Goal: Use online tool/utility: Utilize a website feature to perform a specific function

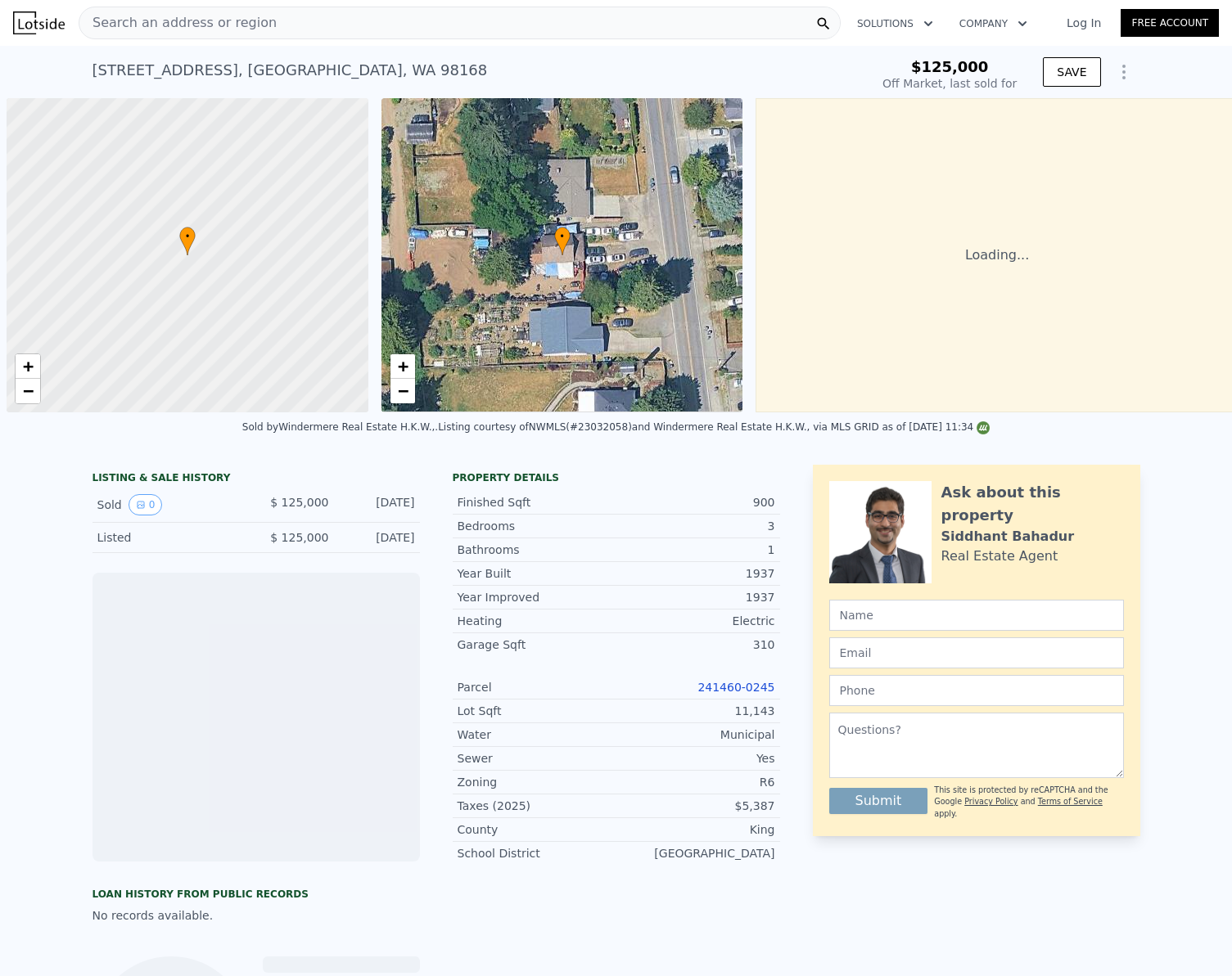
scroll to position [0, 7]
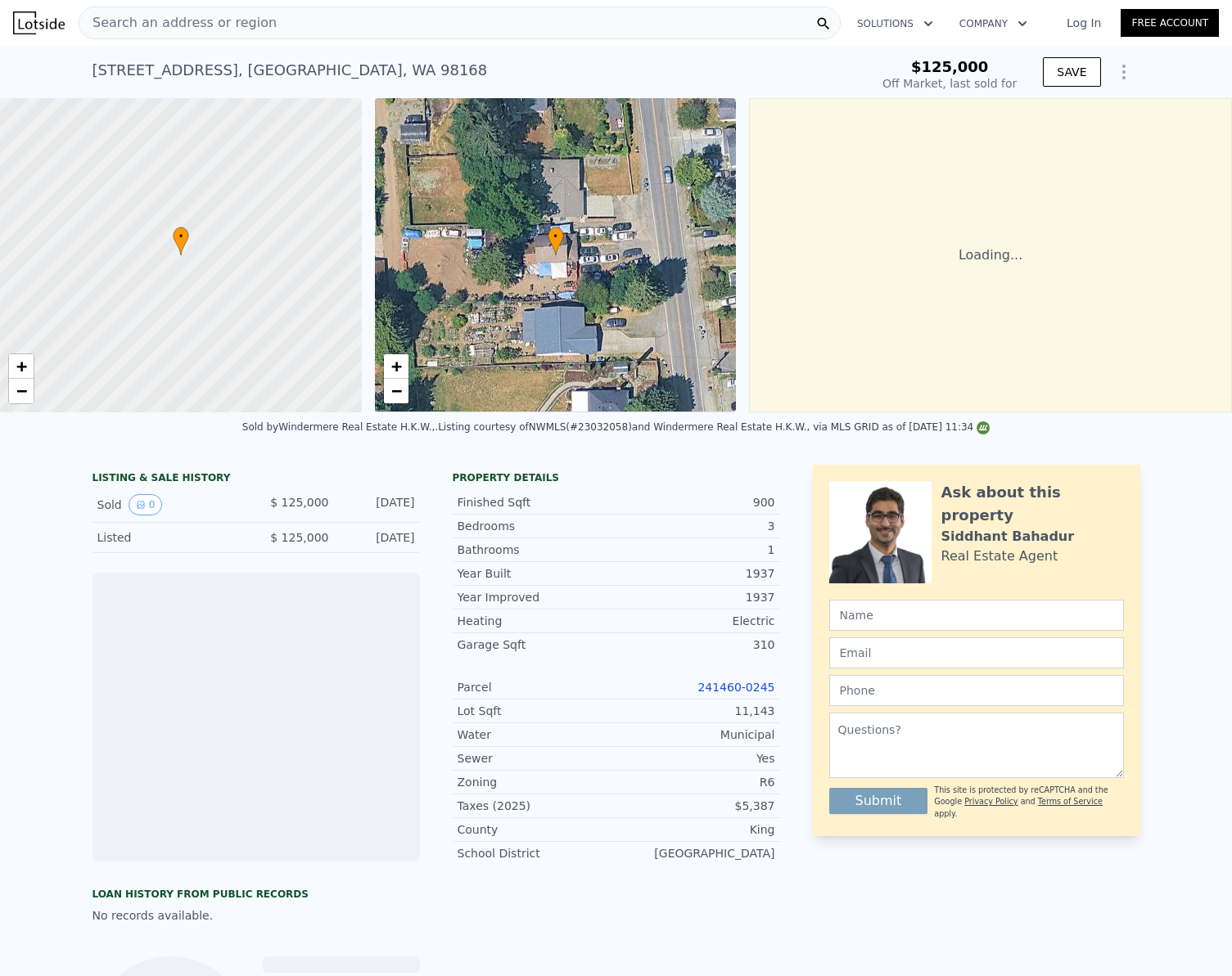
click at [157, 19] on span "Search an address or region" at bounding box center [178, 22] width 197 height 19
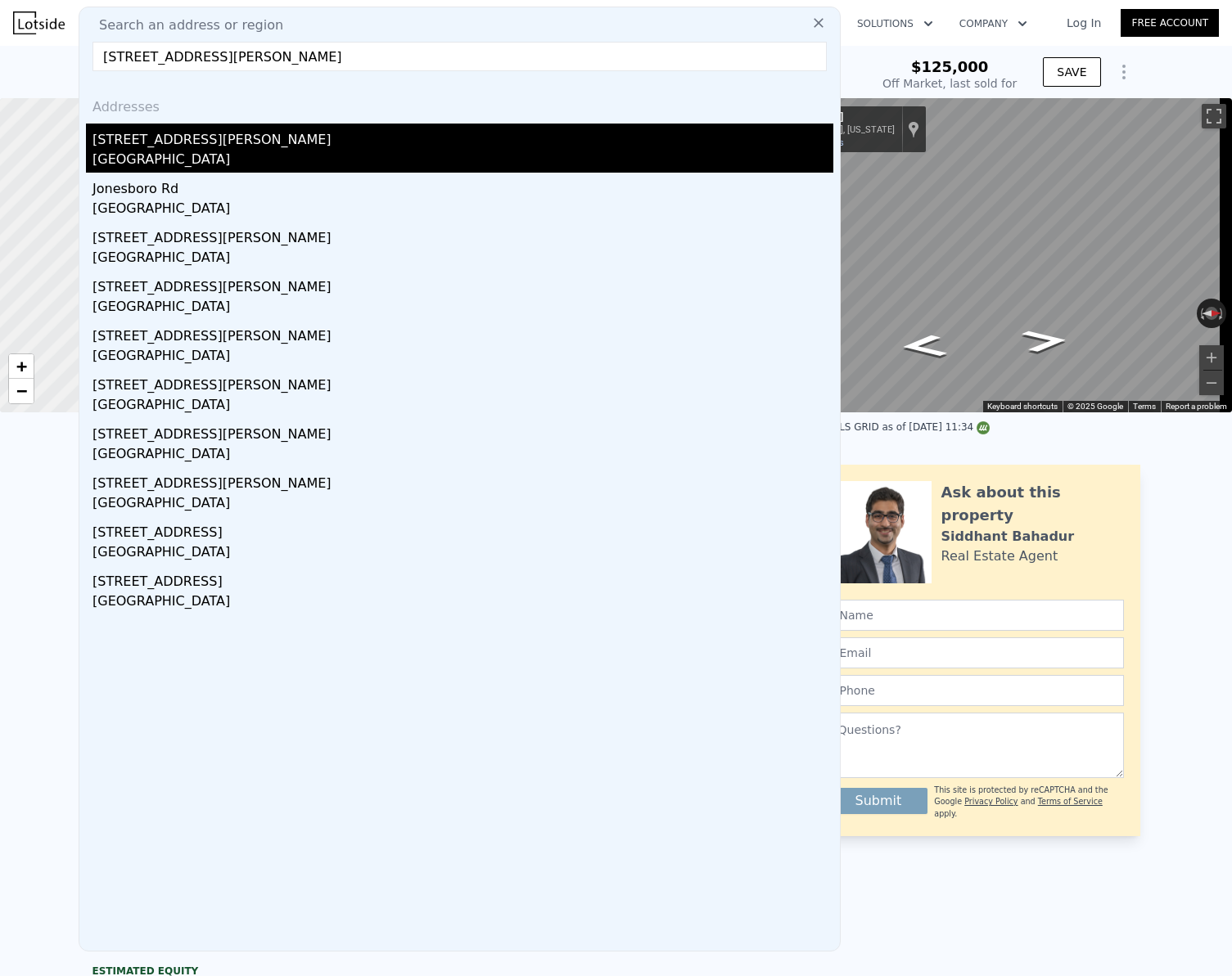
type input "[STREET_ADDRESS][PERSON_NAME]"
click at [184, 148] on div "[STREET_ADDRESS][PERSON_NAME]" at bounding box center [462, 136] width 740 height 26
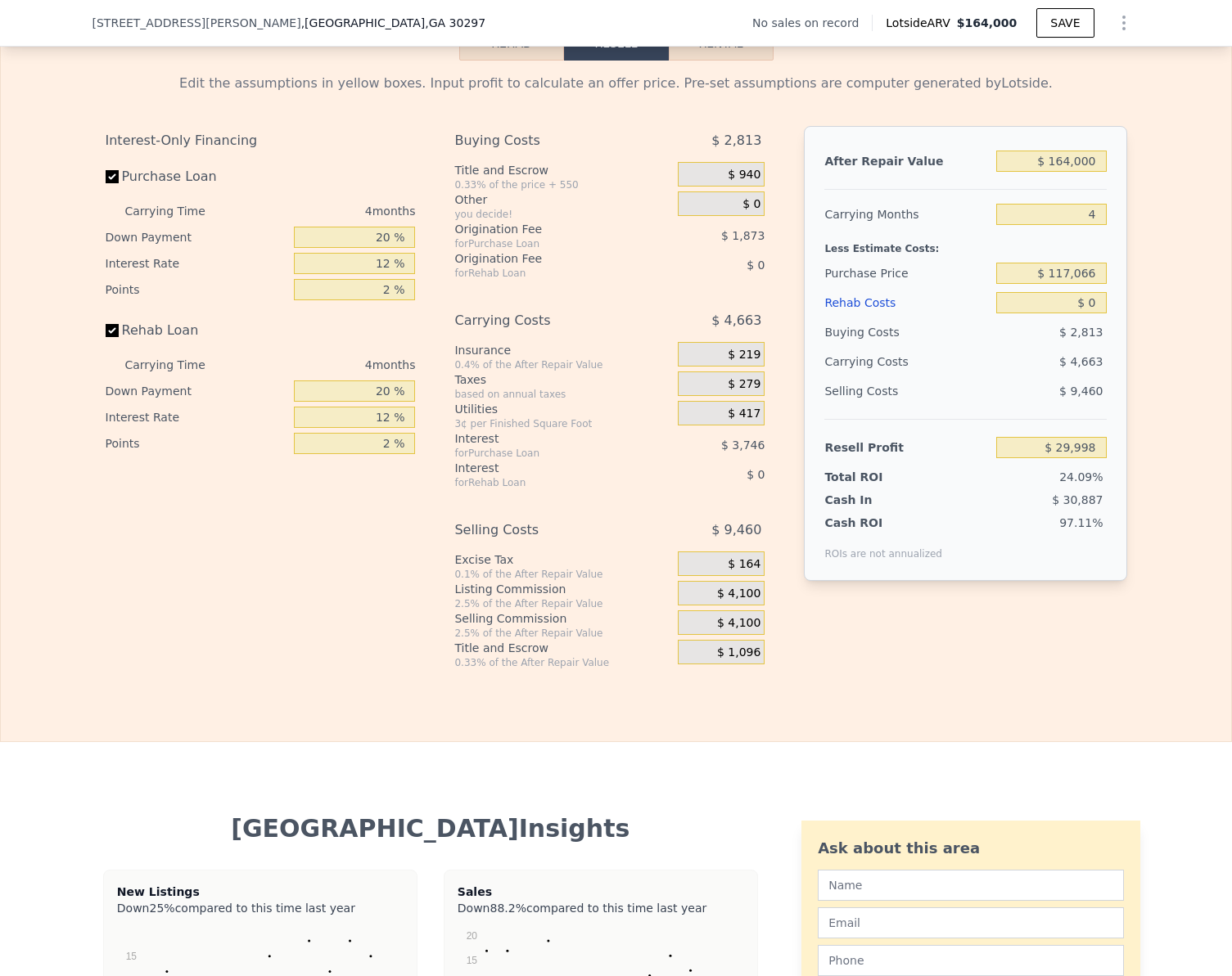
scroll to position [2040, 0]
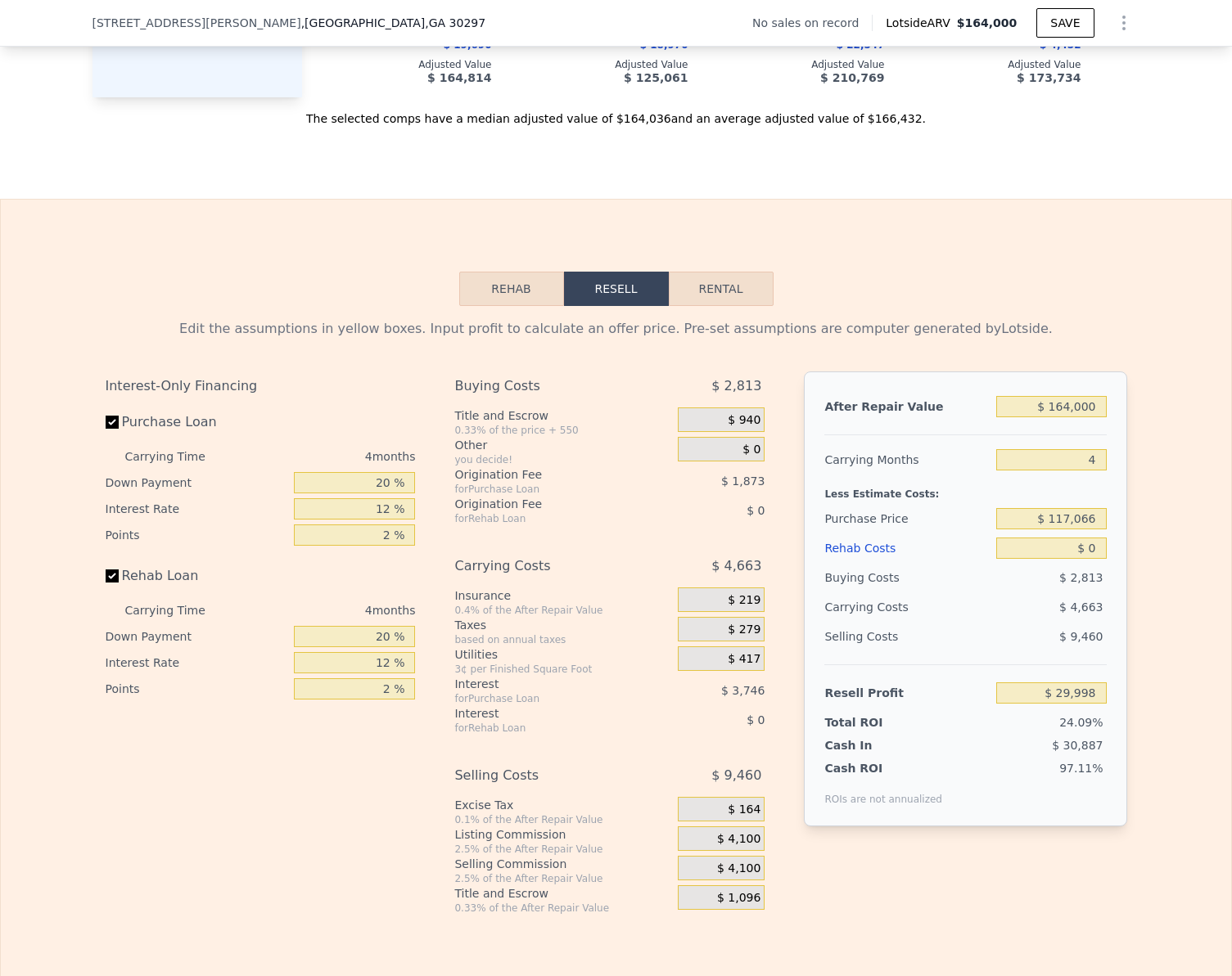
click at [497, 306] on button "Rehab" at bounding box center [512, 288] width 105 height 35
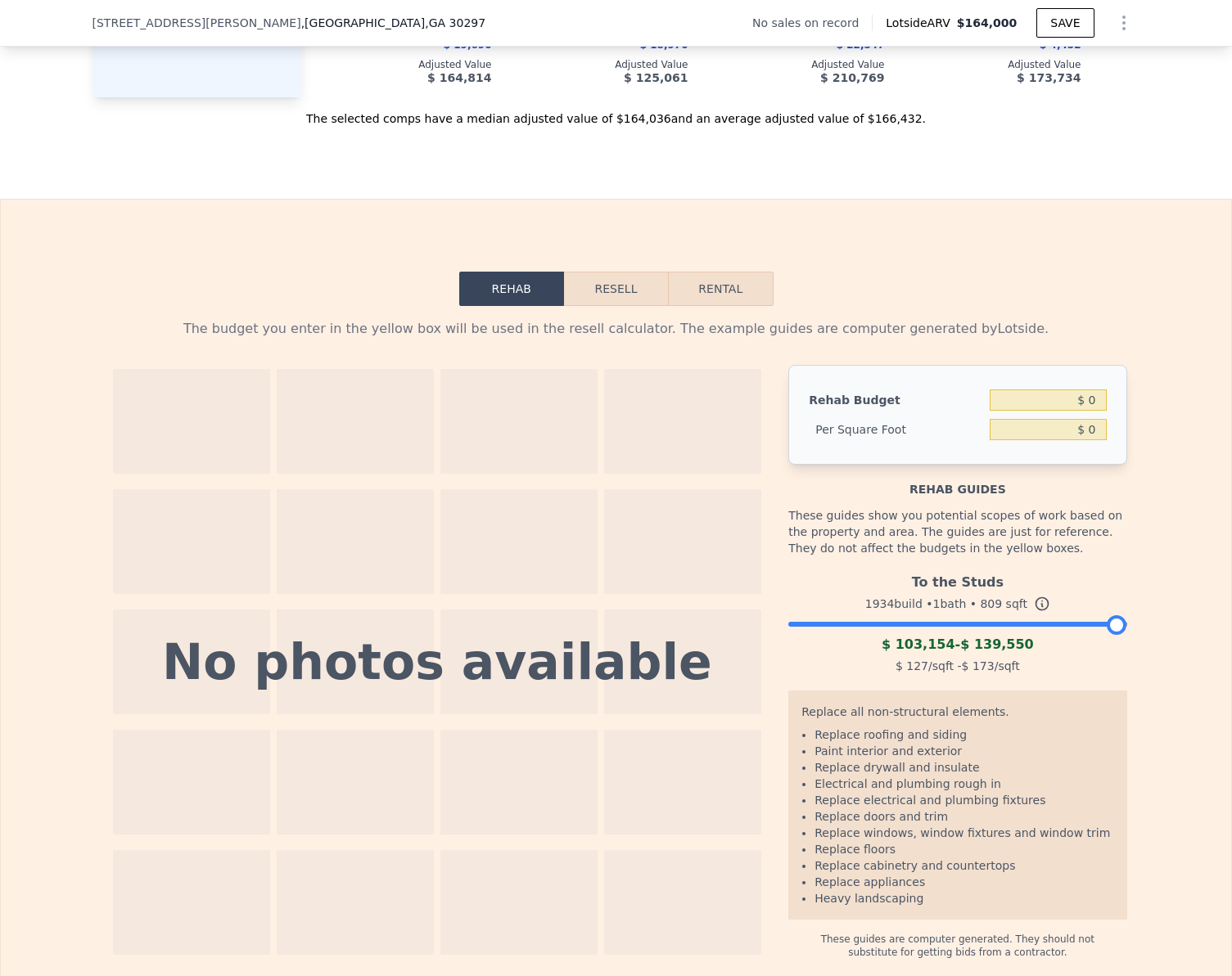
click at [904, 625] on div at bounding box center [958, 620] width 338 height 10
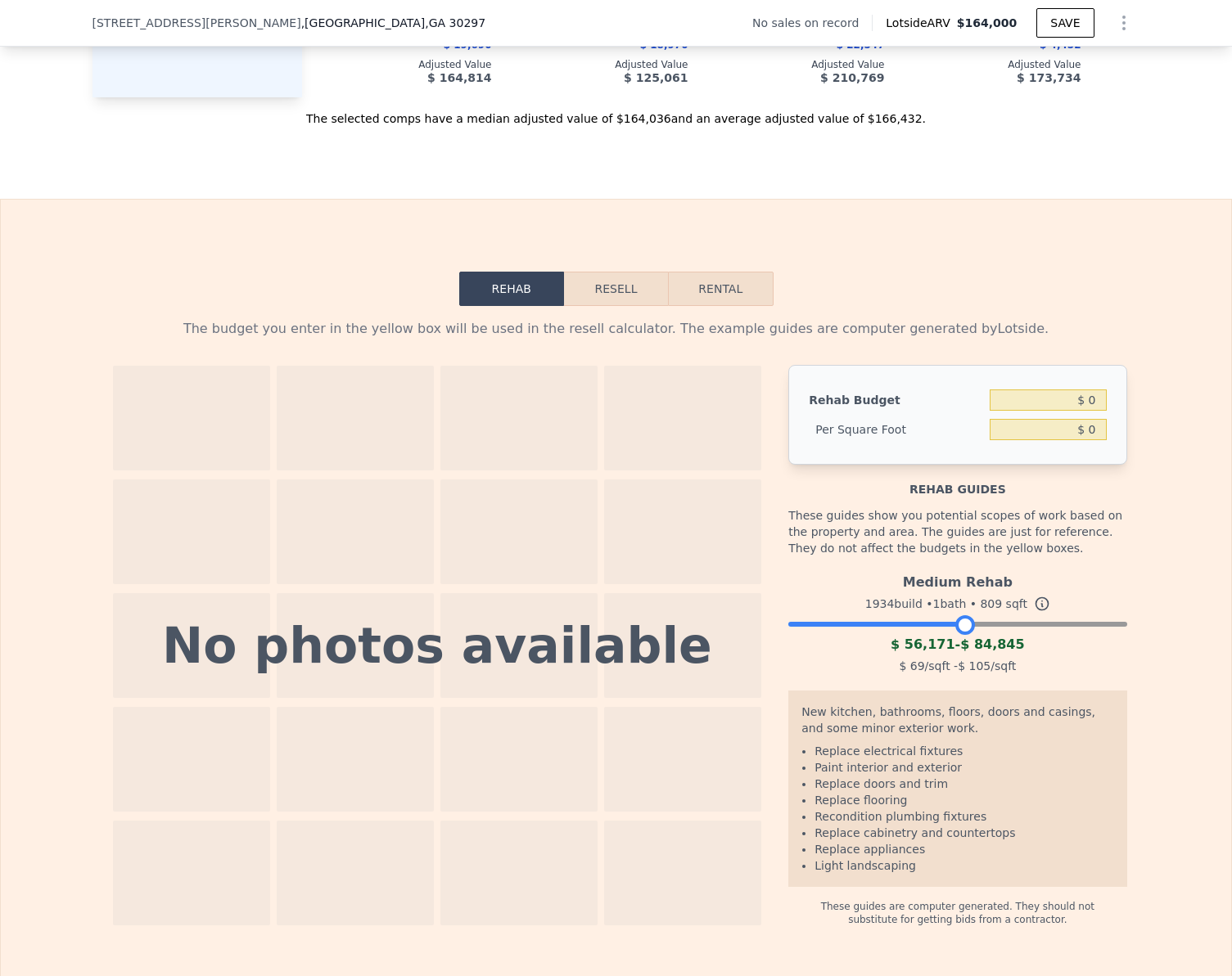
click at [959, 625] on div at bounding box center [958, 620] width 338 height 10
click at [609, 306] on button "Resell" at bounding box center [616, 288] width 104 height 35
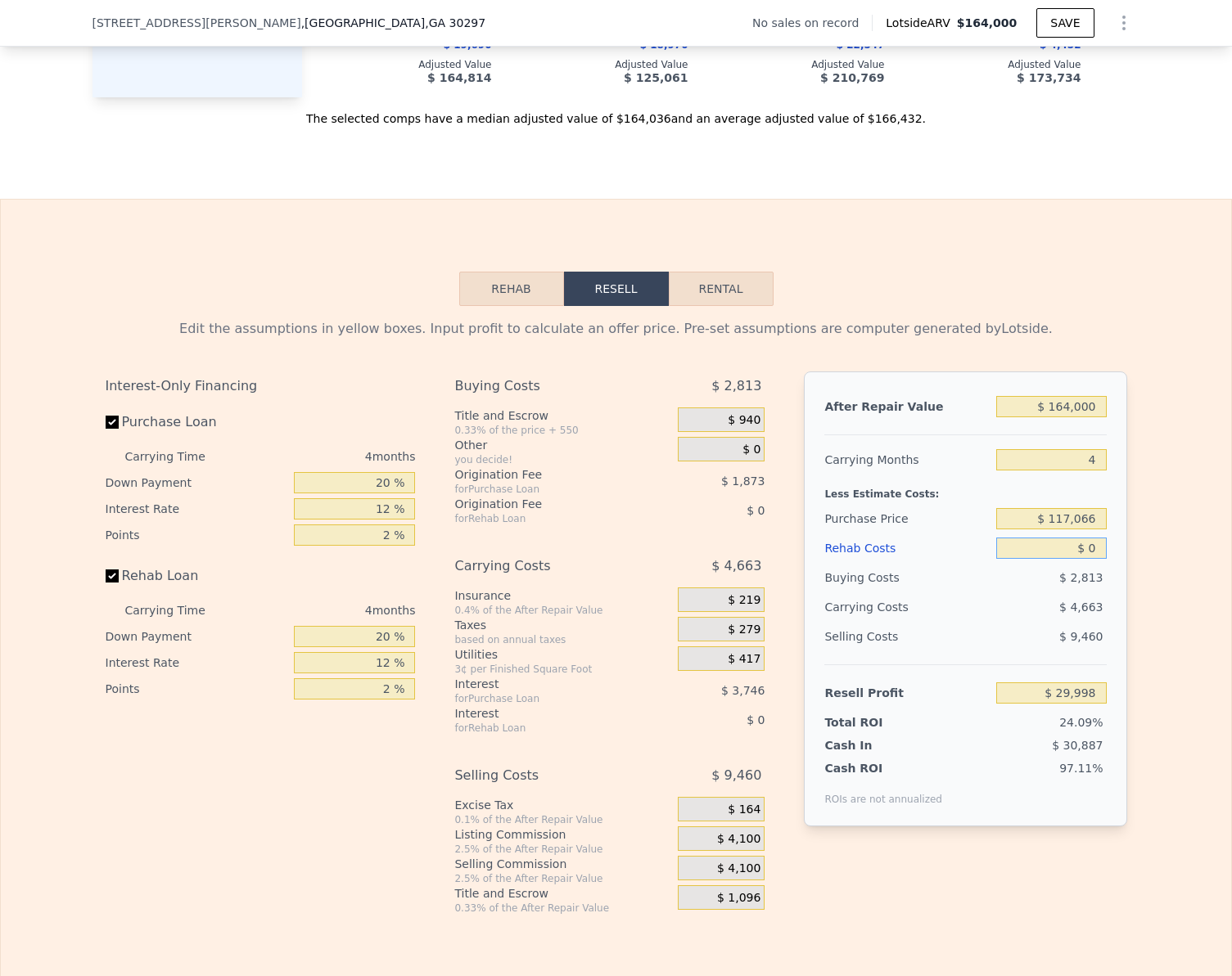
click at [1092, 559] on input "$ 0" at bounding box center [1051, 548] width 110 height 21
type input "$ 5"
type input "$ 29,993"
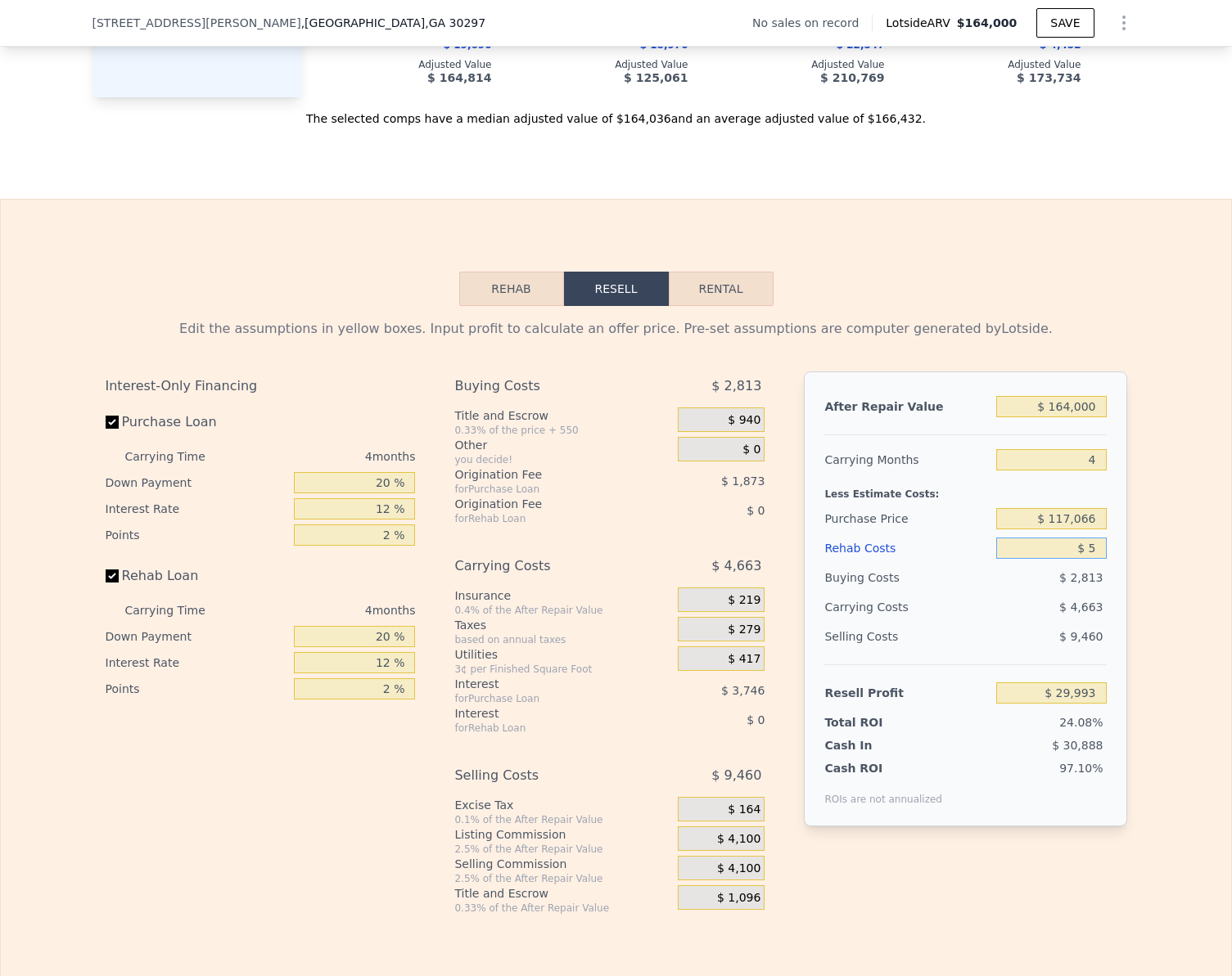
type input "$ 50"
type input "$ 29,947"
type input "$ 500"
type input "$ 29,474"
type input "$ 5,000"
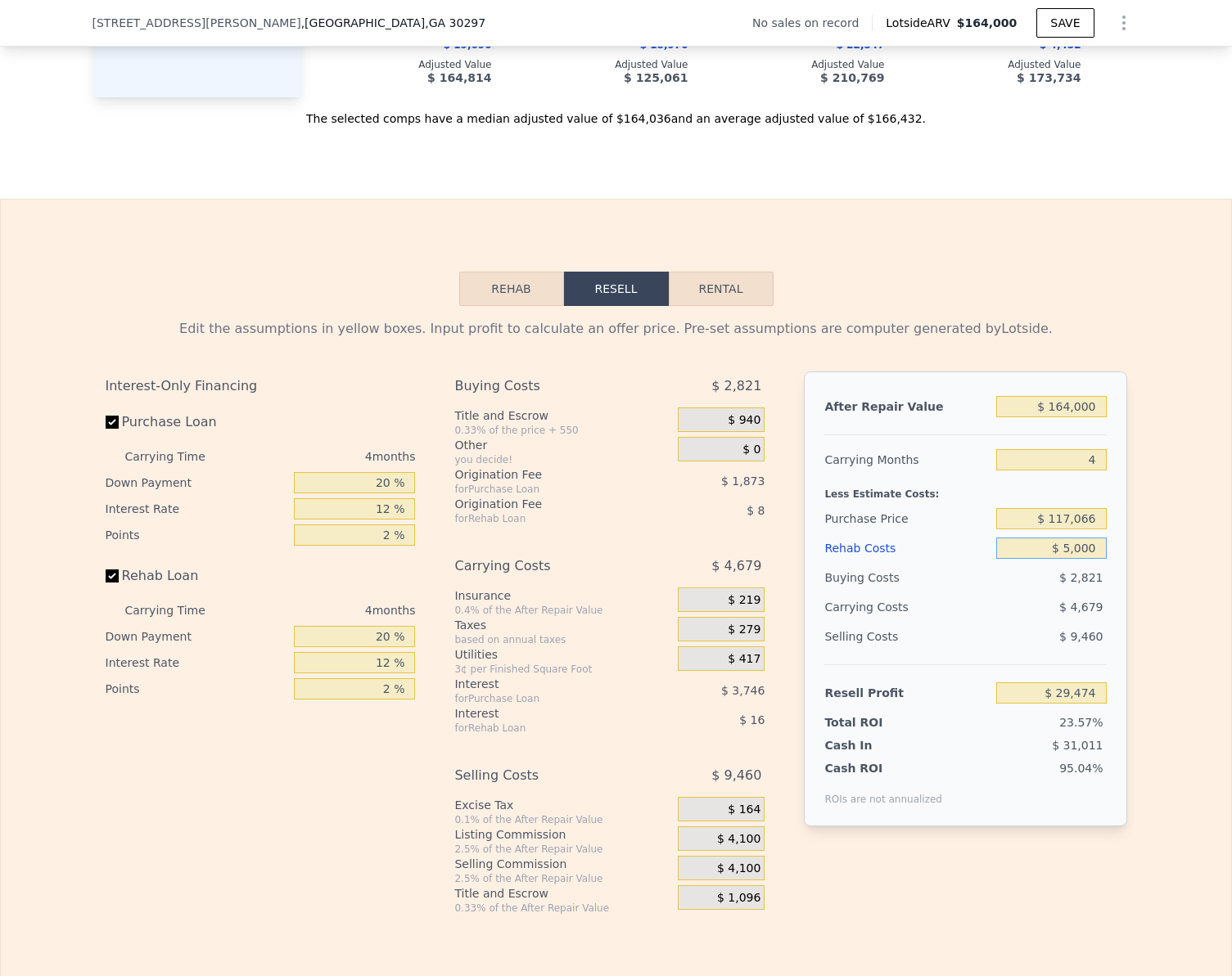
type input "$ 24,758"
type input "$ 50,000"
type input "-$ 22,402"
type input "$ 50,000"
click at [1089, 704] on input "-$ 22,402" at bounding box center [1051, 693] width 110 height 21
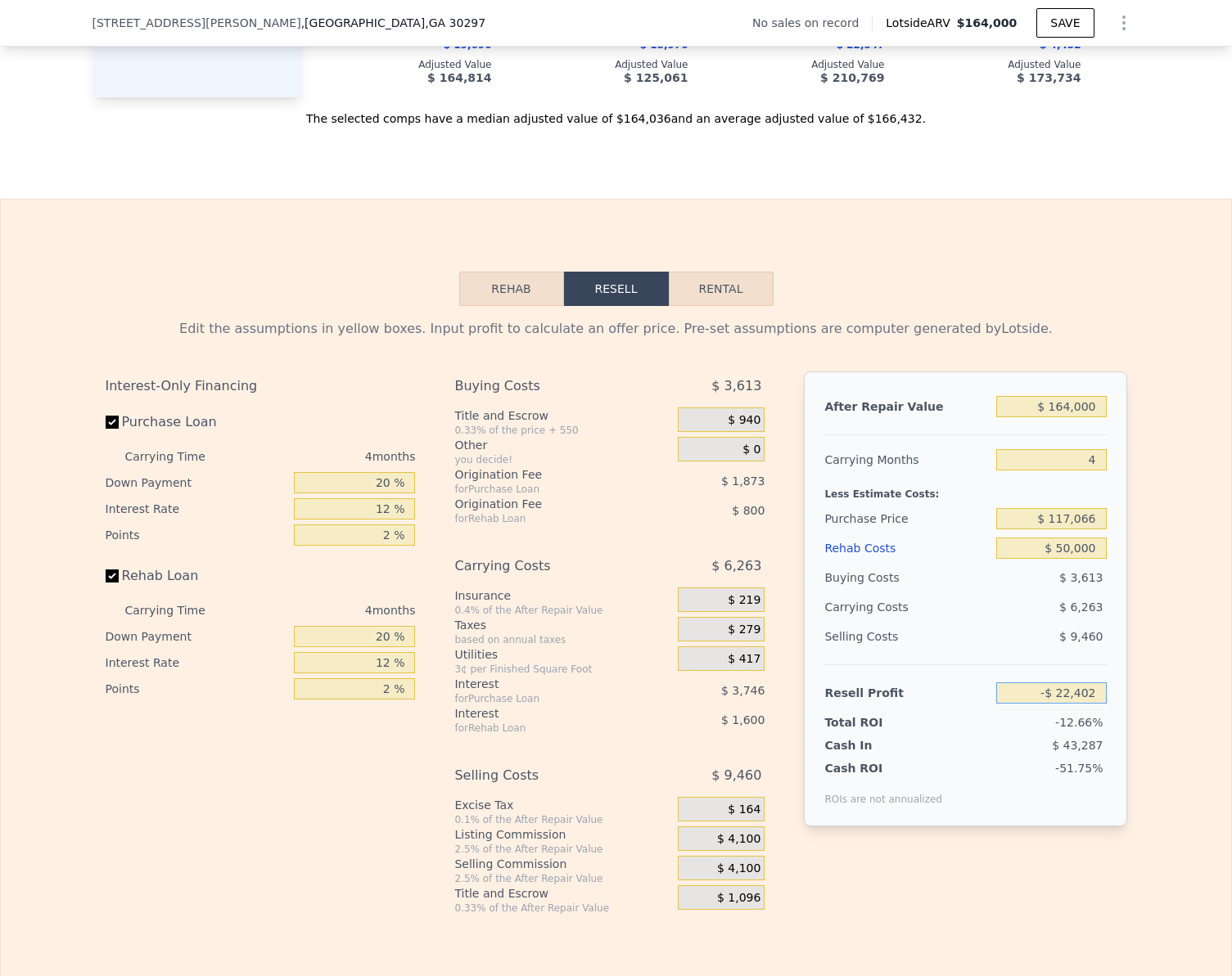
click at [1089, 704] on input "-$ 22,402" at bounding box center [1051, 693] width 110 height 21
type input "$ 50,000"
click at [1172, 696] on div "Edit the assumptions in yellow boxes. Input profit to calculate an offer price.…" at bounding box center [616, 611] width 1230 height 609
type input "$ 48,199"
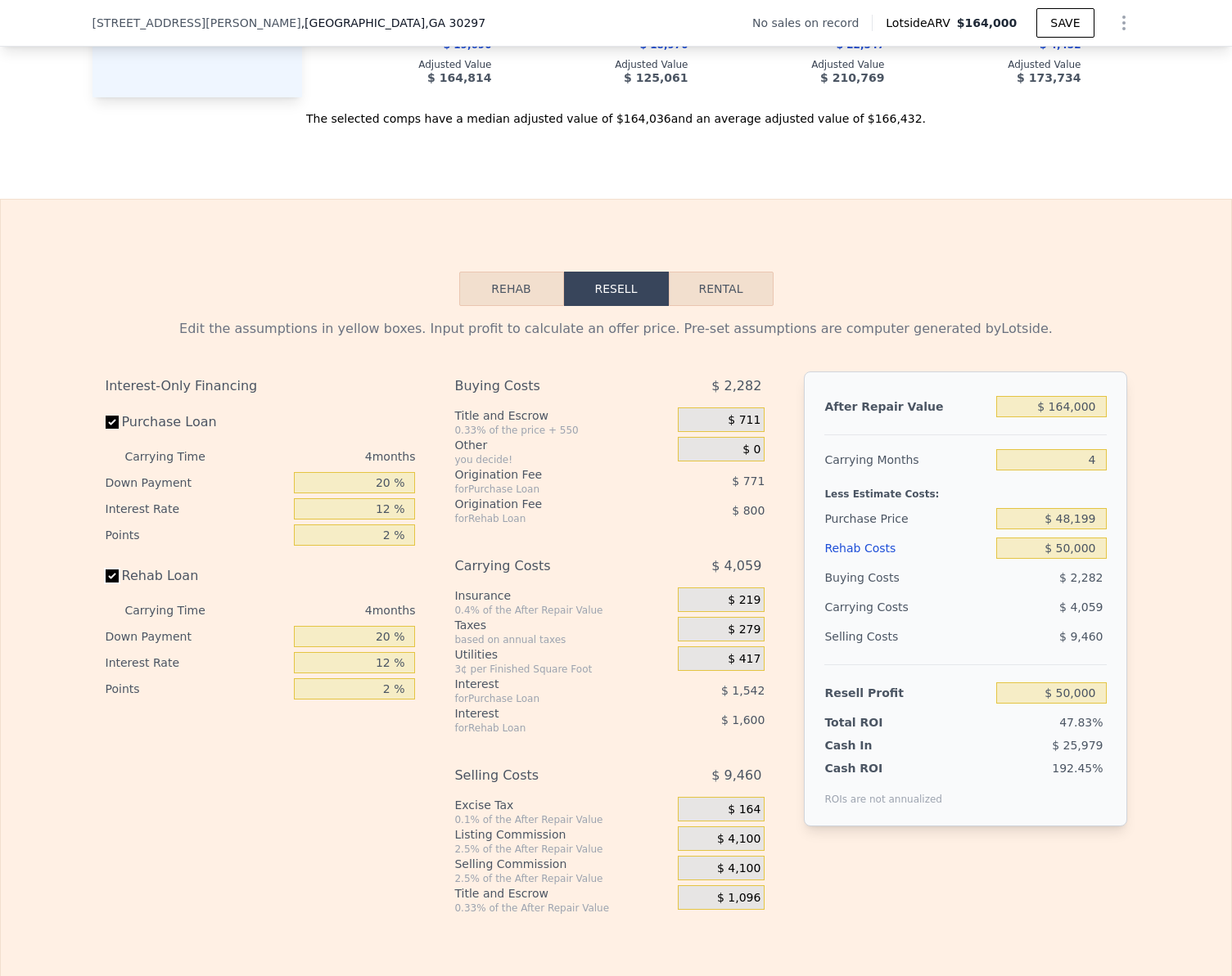
click at [106, 583] on input "Rehab Loan" at bounding box center [112, 575] width 13 height 13
checkbox input "false"
type input "$ 52,400"
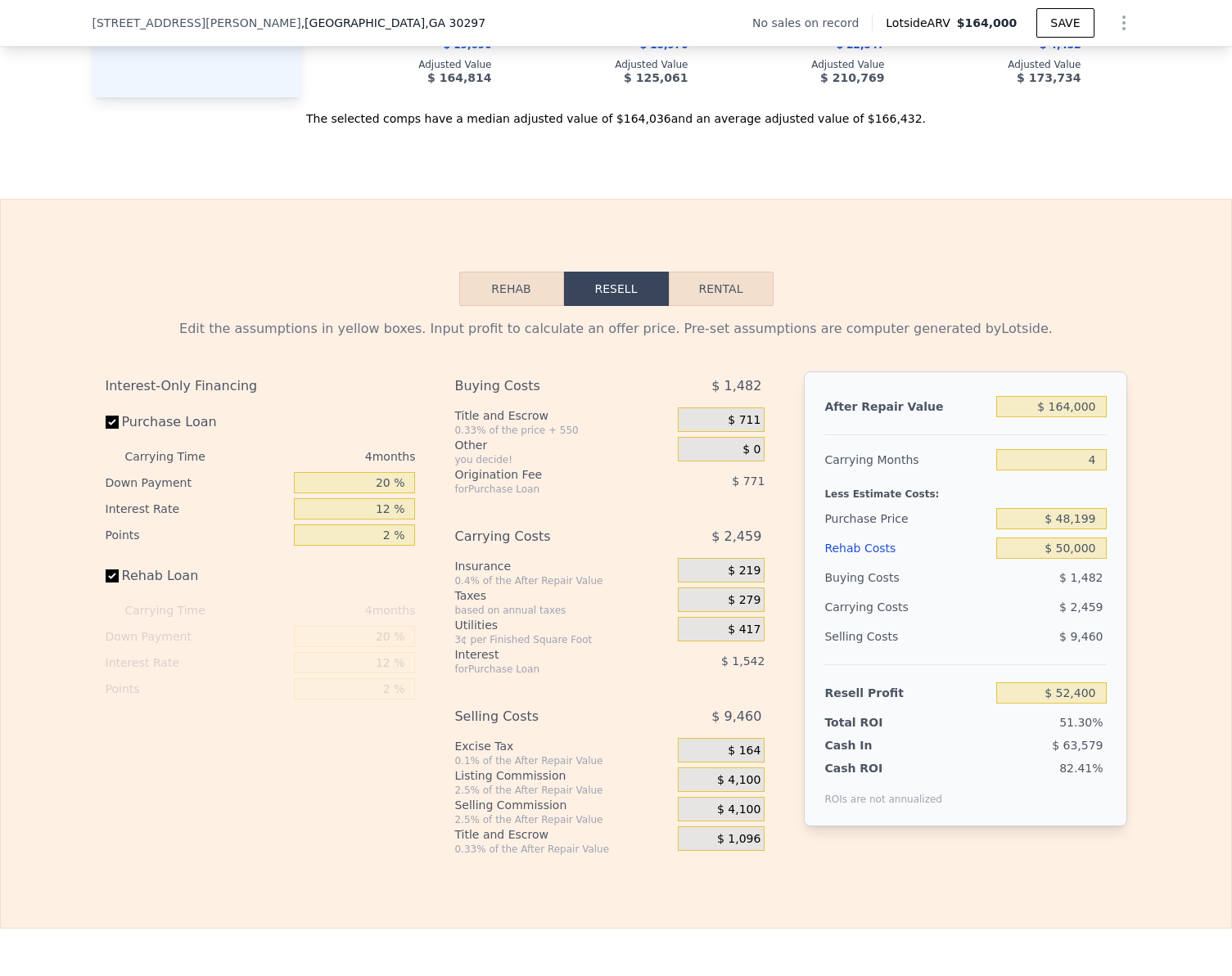
checkbox input "true"
type input "$ 0"
type input "$ 29,998"
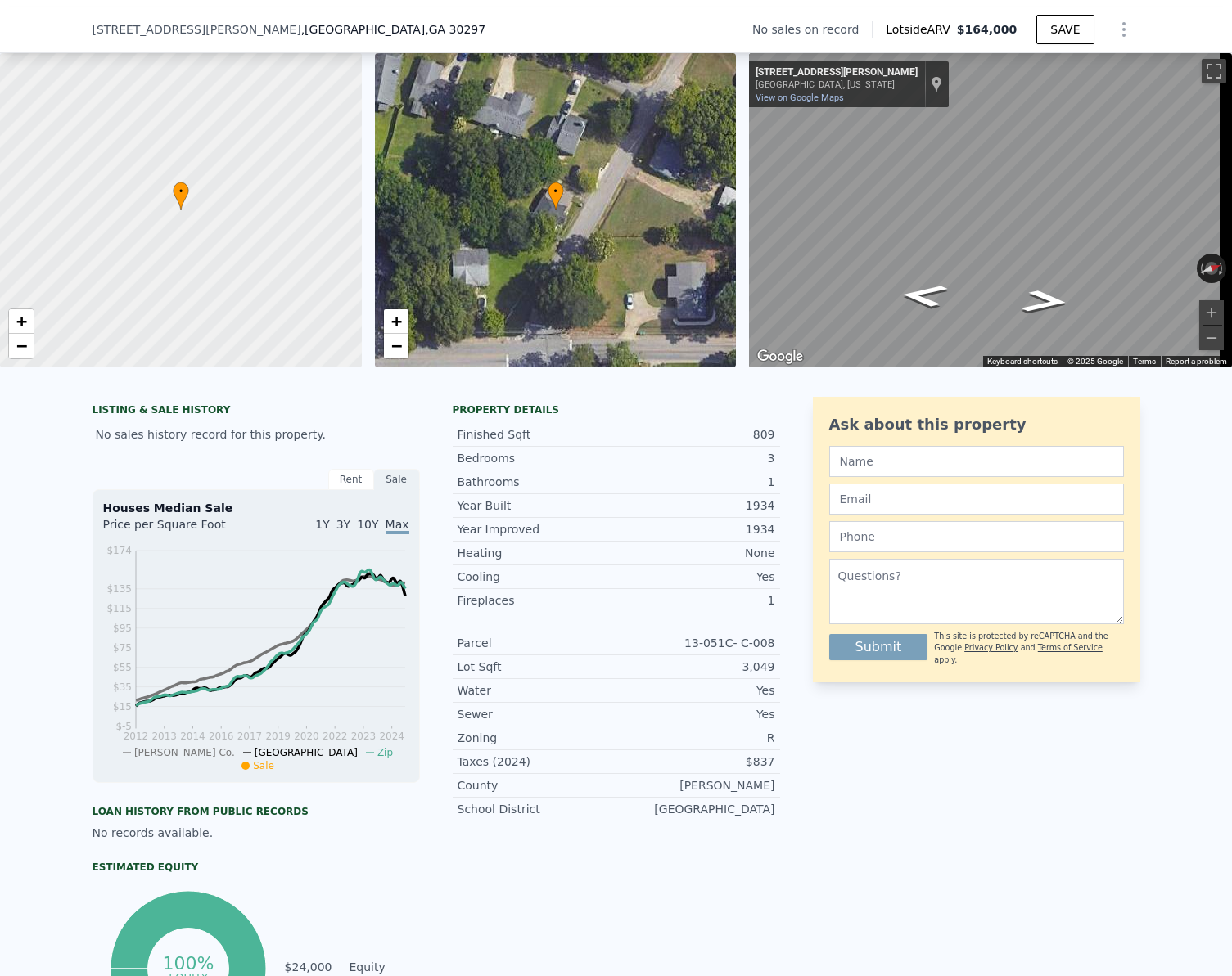
scroll to position [0, 0]
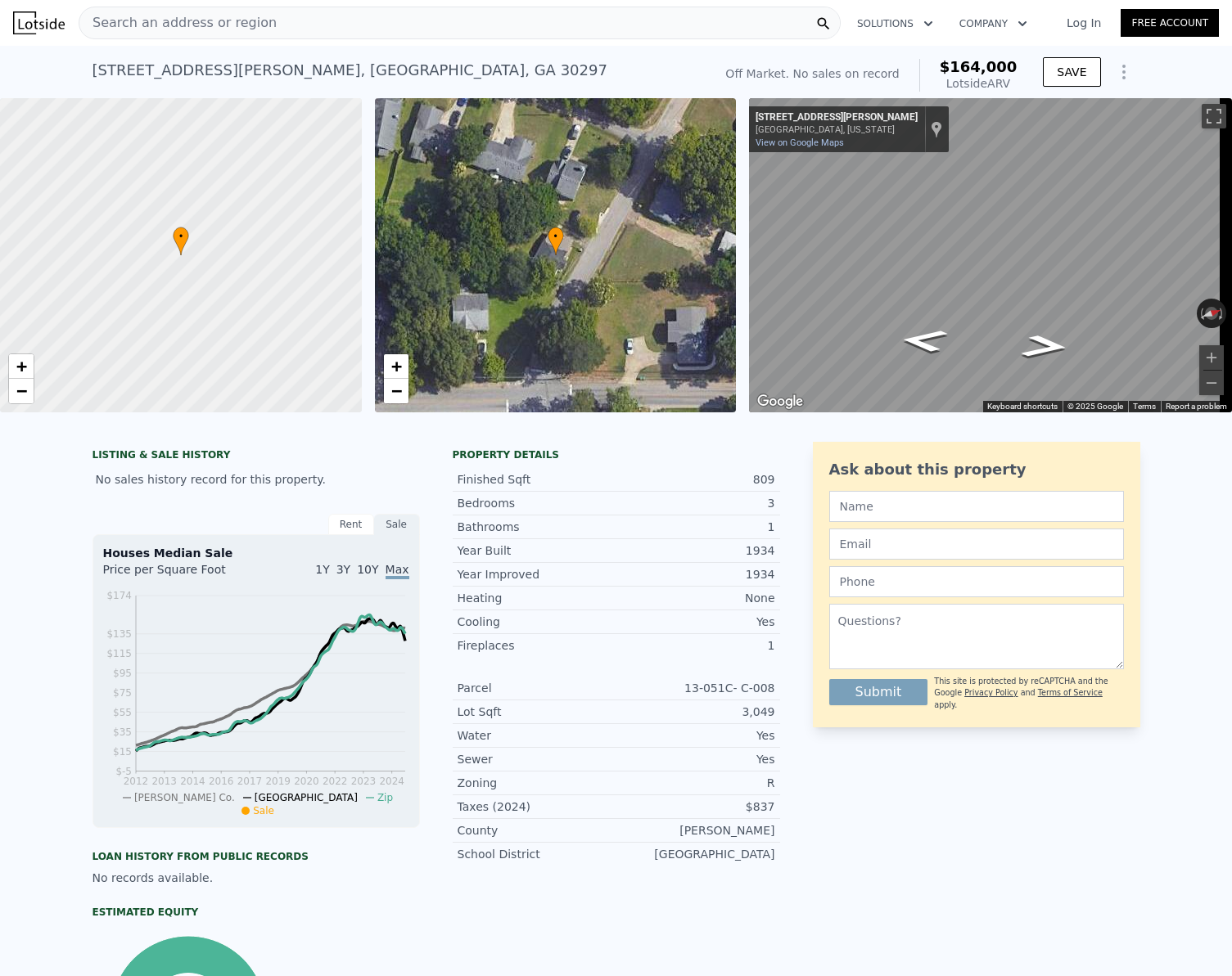
click at [371, 31] on div "Search an address or region" at bounding box center [459, 23] width 762 height 33
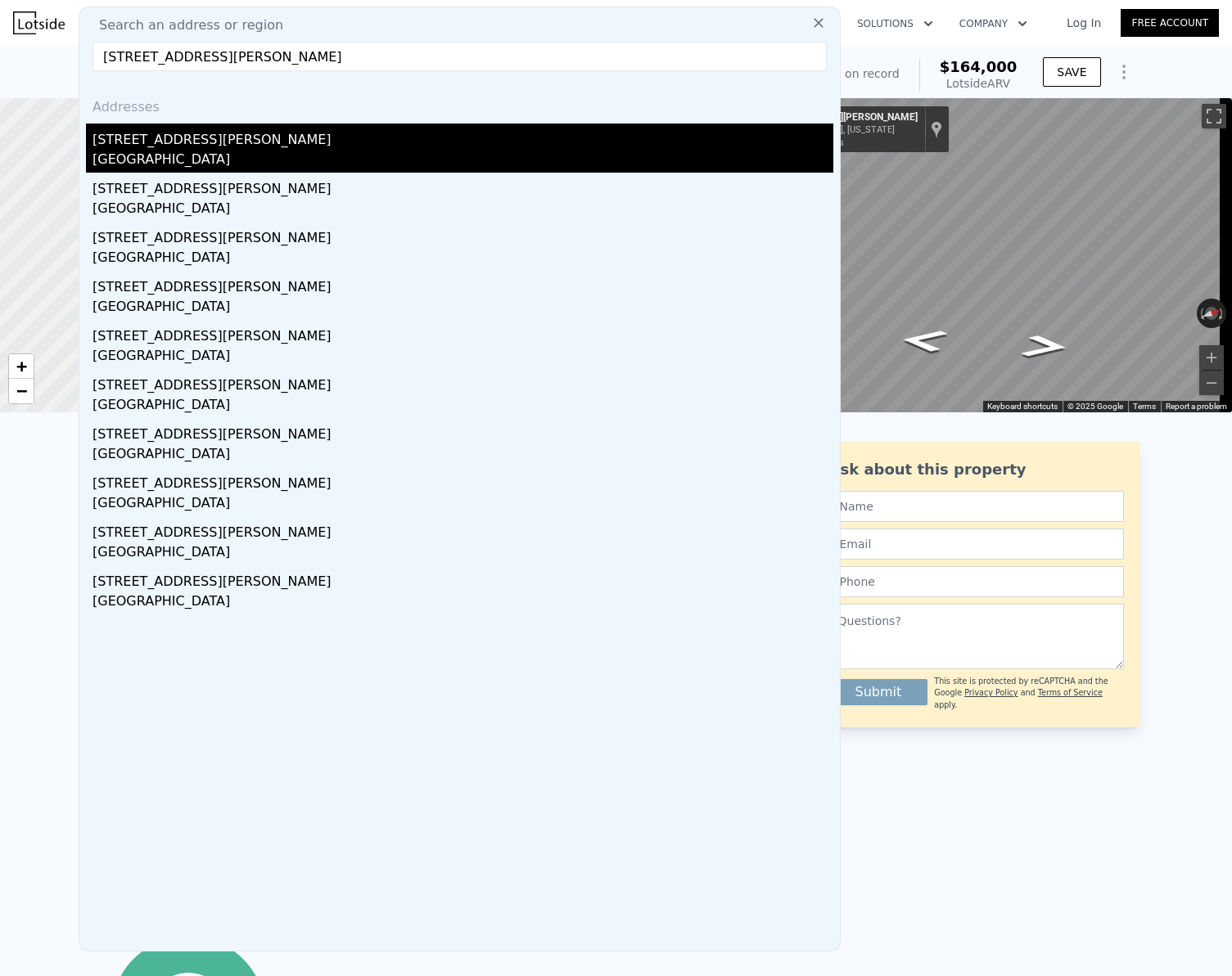
type input "[STREET_ADDRESS][PERSON_NAME]"
click at [138, 165] on div "[GEOGRAPHIC_DATA]" at bounding box center [462, 161] width 740 height 23
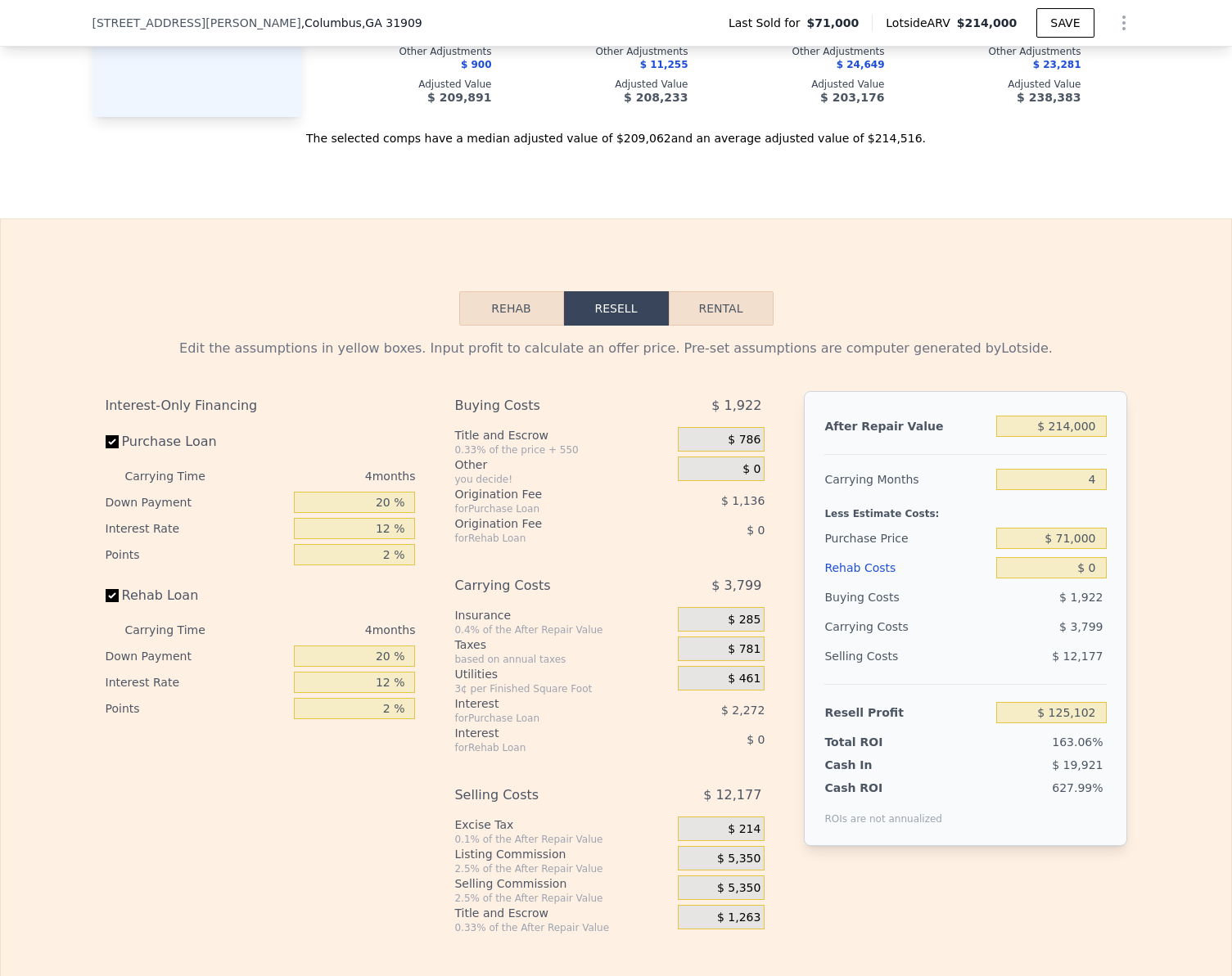
scroll to position [2203, 0]
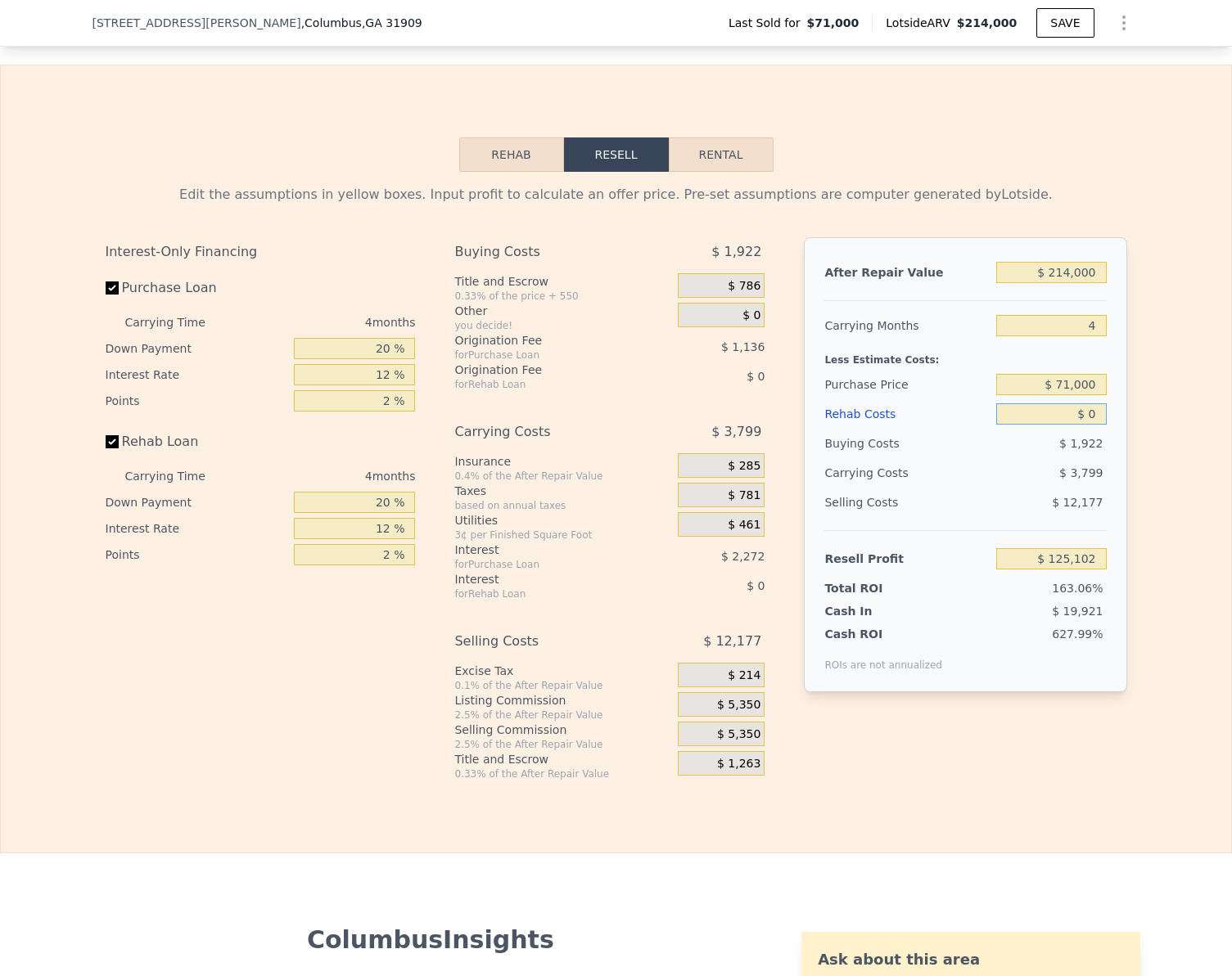
click at [1073, 425] on input "$ 0" at bounding box center [1051, 414] width 110 height 21
type input "$ 2"
type input "$ 125,100"
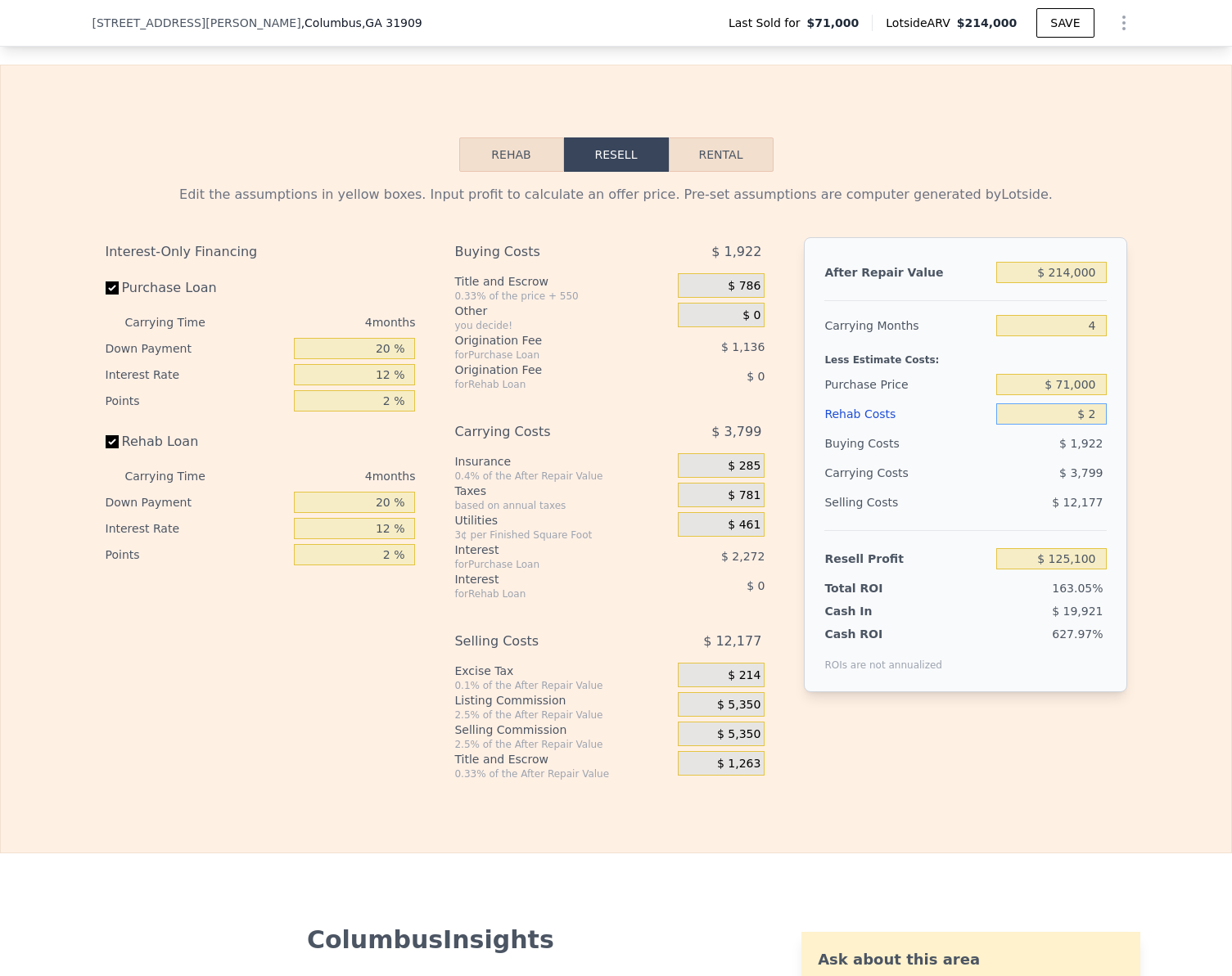
type input "$ 20"
type input "$ 125,082"
type input "$ 200"
type input "$ 124,891"
type input "$ 2,000"
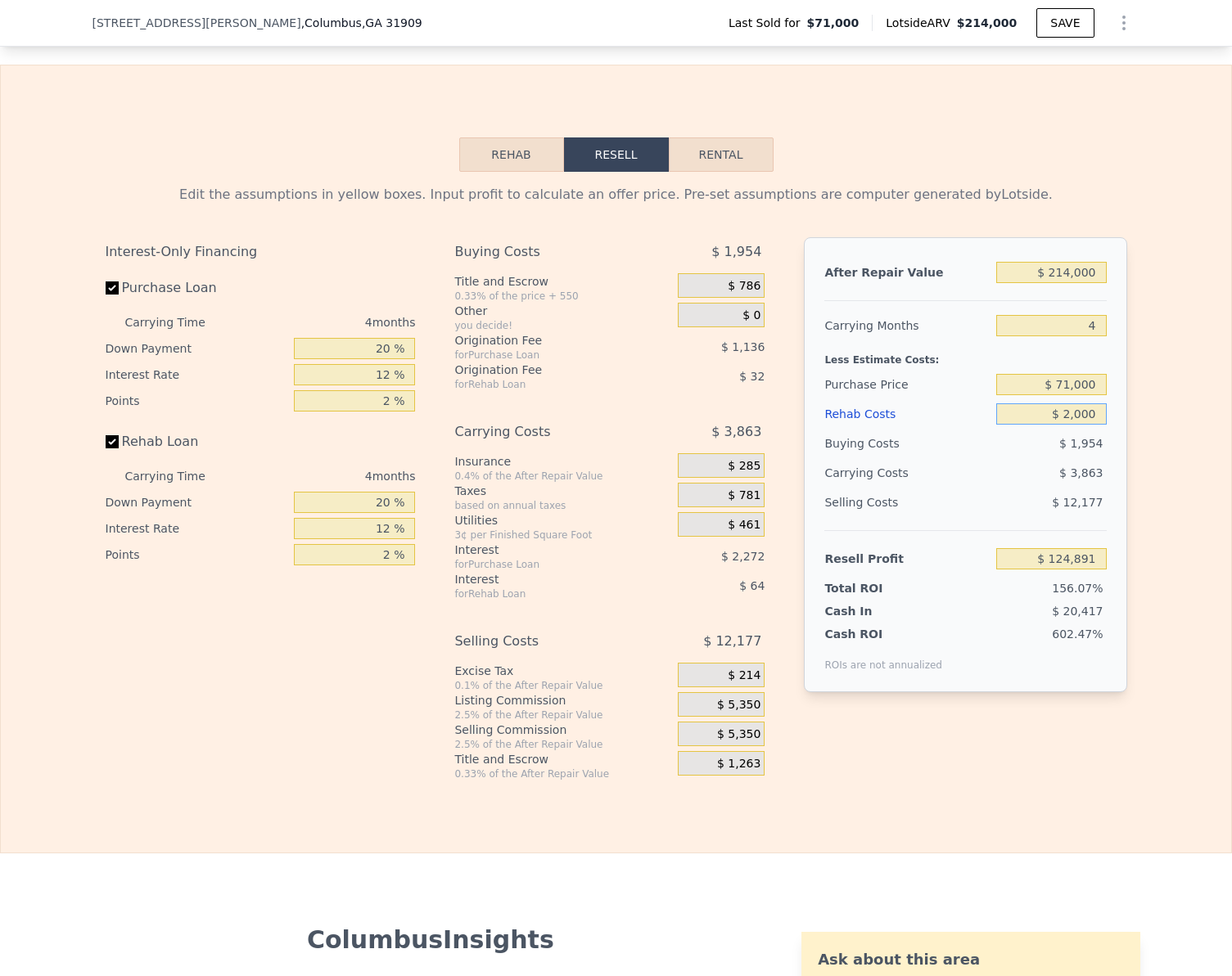
type input "$ 123,006"
type input "$ 20,000"
type input "$ 104,142"
type input "$ 20,000"
click at [1086, 569] on input "$ 104,142" at bounding box center [1051, 558] width 110 height 21
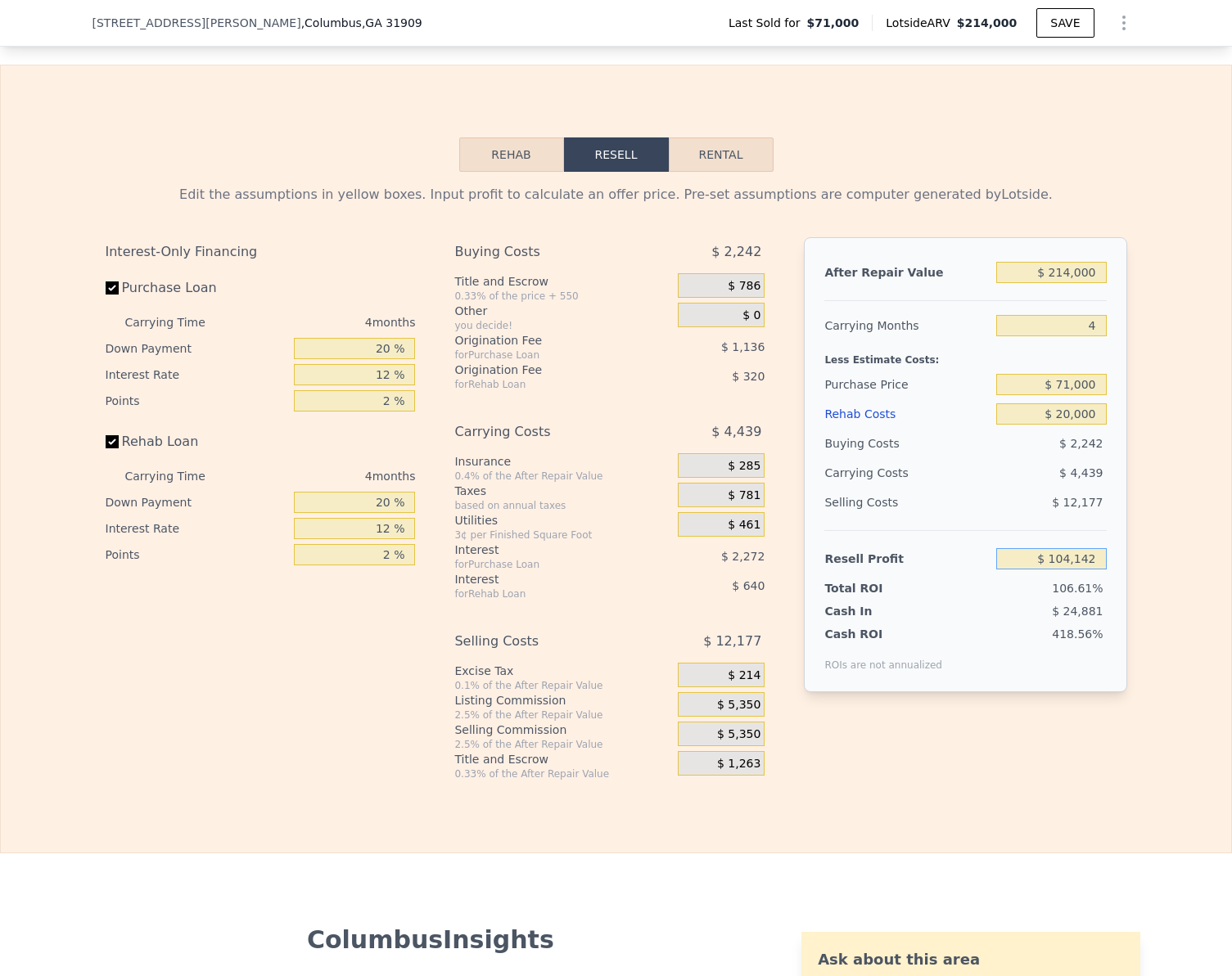
click at [1086, 569] on input "$ 104,142" at bounding box center [1051, 558] width 110 height 21
type input "$ 50,000"
click at [1085, 666] on div "418.56%" at bounding box center [1027, 649] width 158 height 46
type input "$ 122,498"
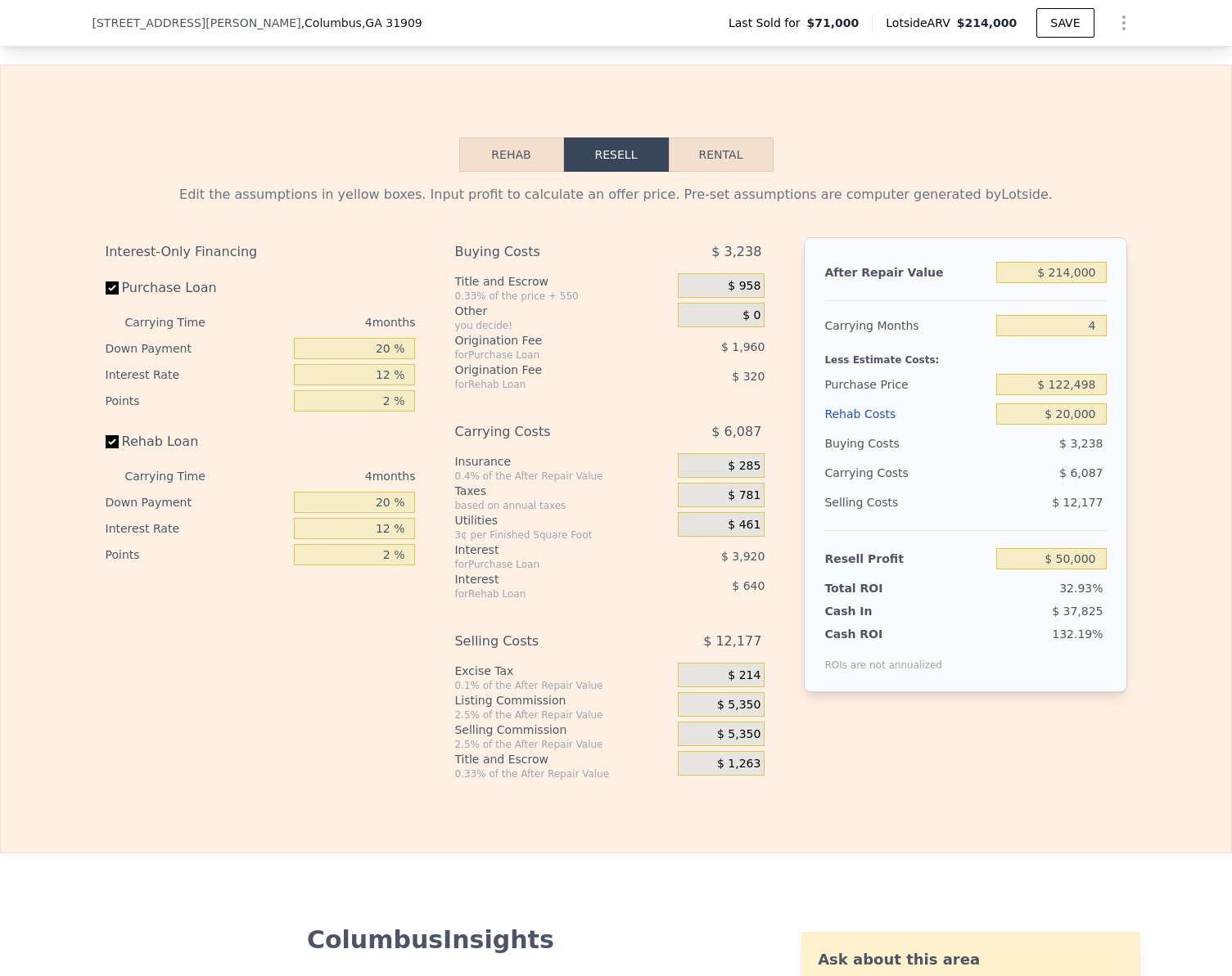
click at [106, 457] on label "Rehab Loan" at bounding box center [197, 441] width 183 height 30
click at [106, 448] on input "Rehab Loan" at bounding box center [112, 441] width 13 height 13
checkbox input "false"
type input "$ 50,960"
